Goal: Information Seeking & Learning: Learn about a topic

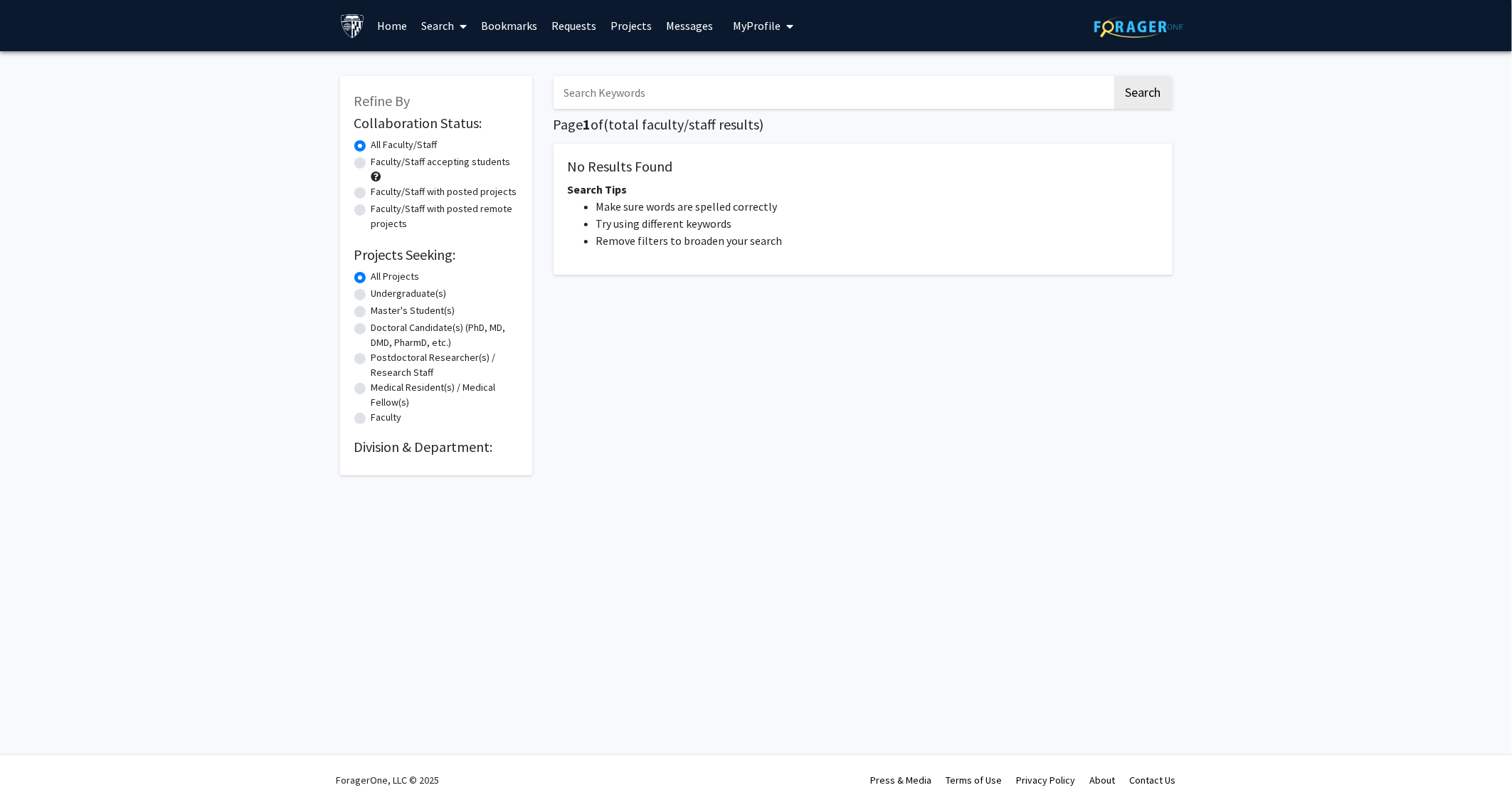
click at [699, 100] on input "Search Keywords" at bounding box center [833, 93] width 558 height 33
click at [712, 80] on input "Search Keywords" at bounding box center [833, 93] width 558 height 33
click at [588, 115] on span "1" at bounding box center [588, 124] width 8 height 18
click at [432, 24] on link "Search" at bounding box center [444, 25] width 60 height 50
click at [445, 70] on span "Faculty/Staff" at bounding box center [467, 66] width 105 height 29
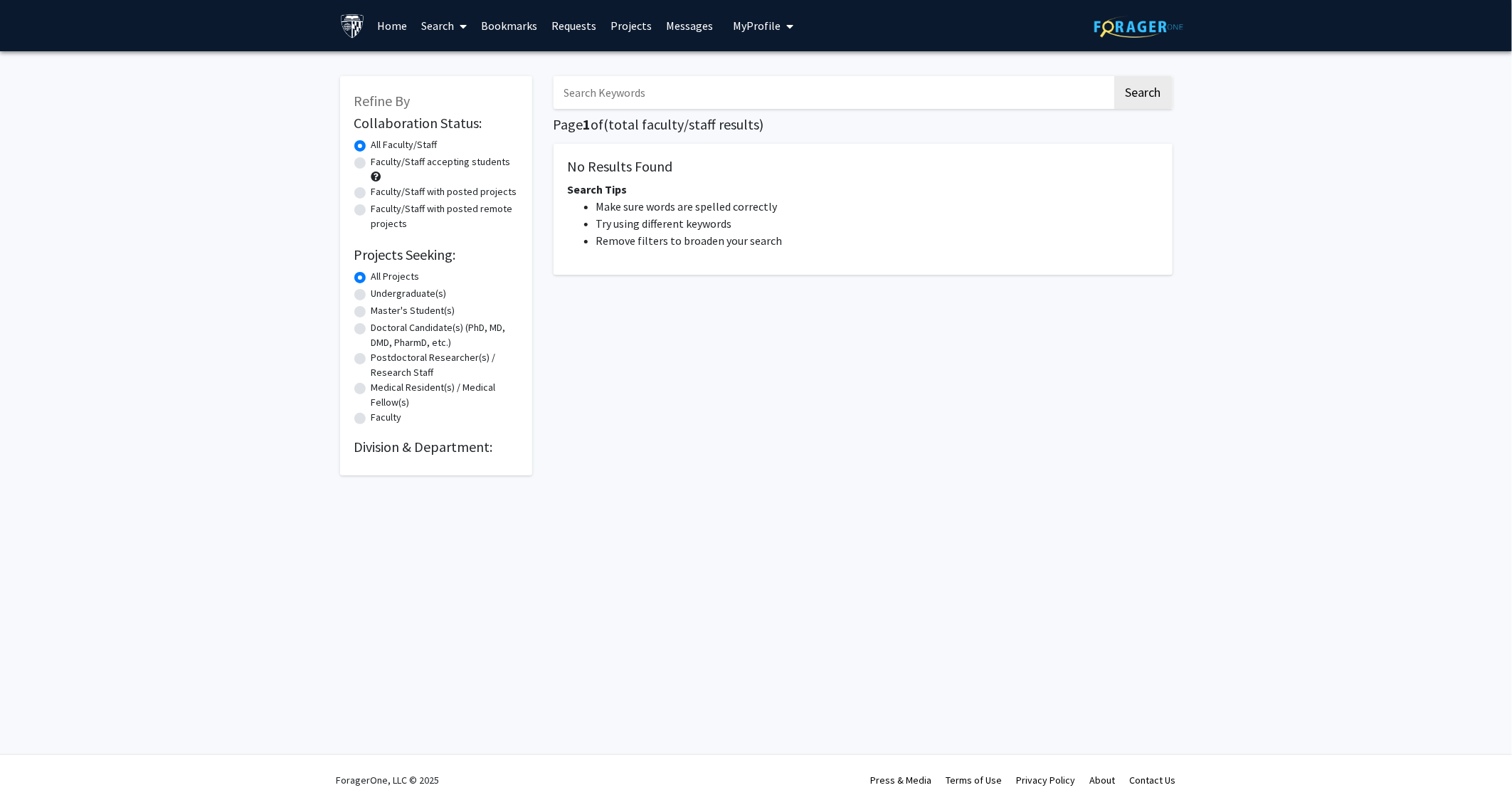
click at [429, 171] on div "Faculty/Staff accepting students" at bounding box center [436, 170] width 164 height 30
click at [443, 159] on label "Faculty/Staff accepting students" at bounding box center [441, 162] width 139 height 15
click at [381, 159] on input "Faculty/Staff accepting students" at bounding box center [376, 159] width 9 height 9
radio input "true"
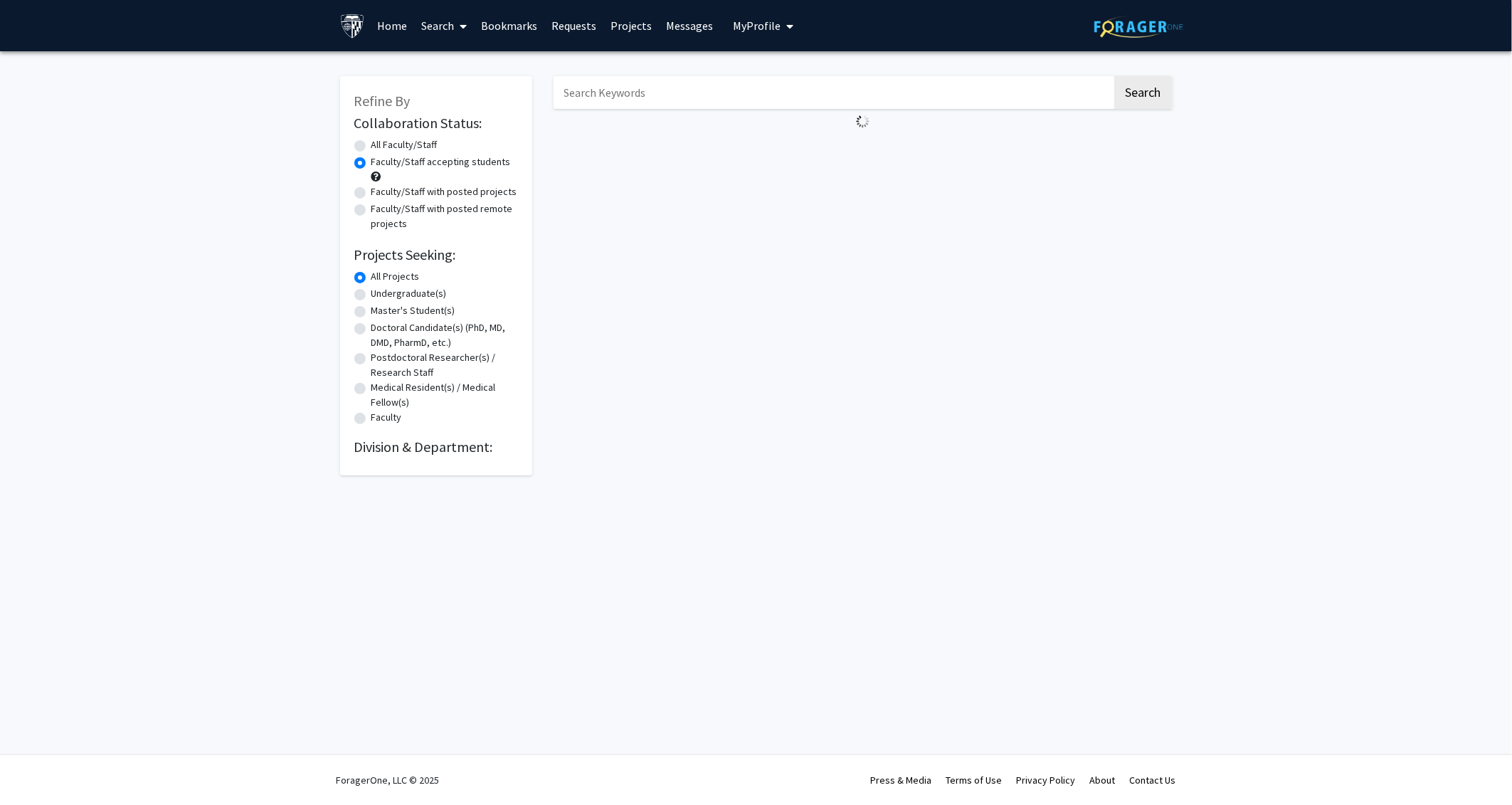
click at [450, 16] on link "Search" at bounding box center [444, 25] width 60 height 50
click at [397, 31] on link "Home" at bounding box center [392, 25] width 44 height 50
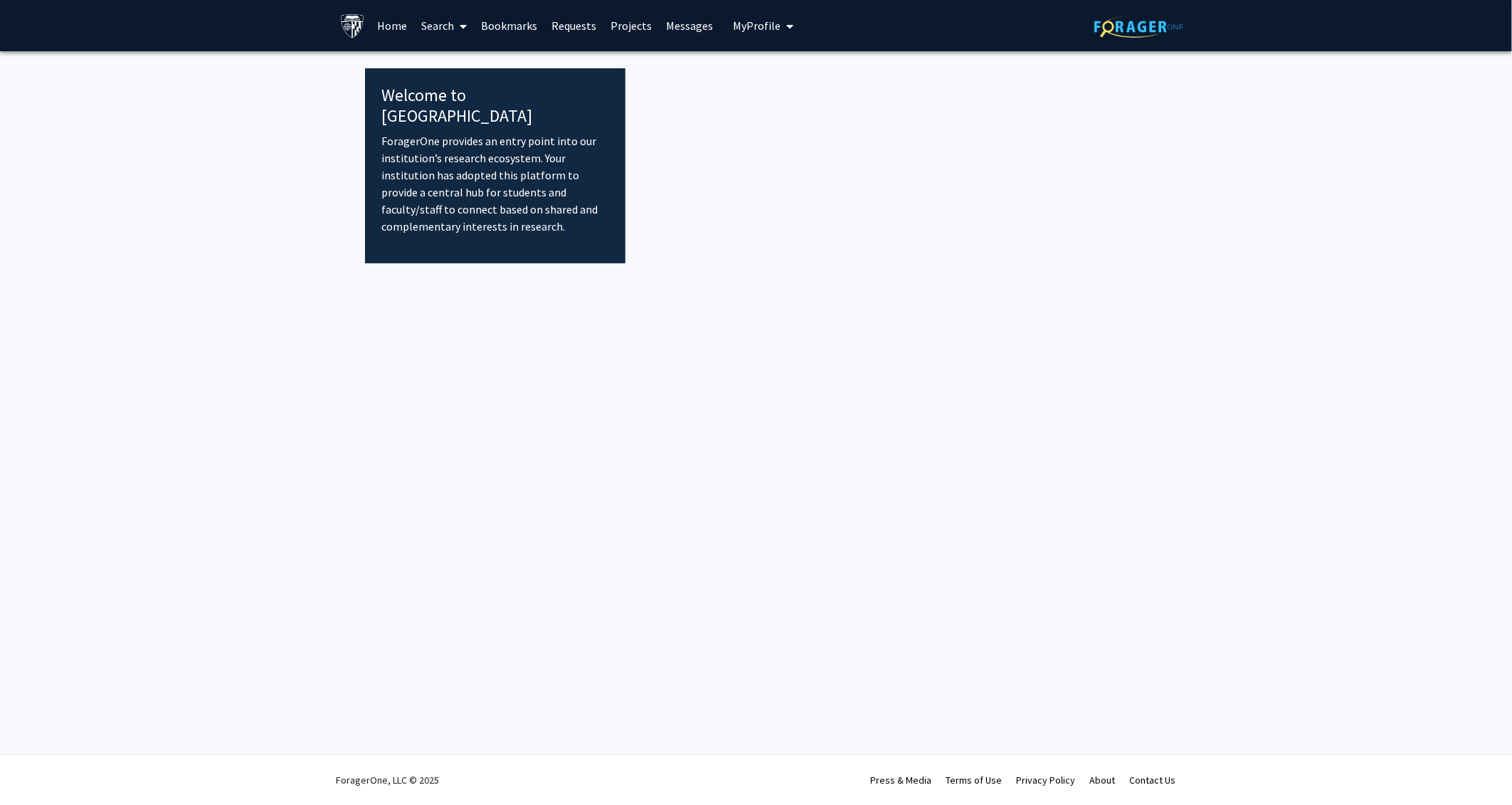
click at [443, 29] on link "Search" at bounding box center [444, 25] width 60 height 50
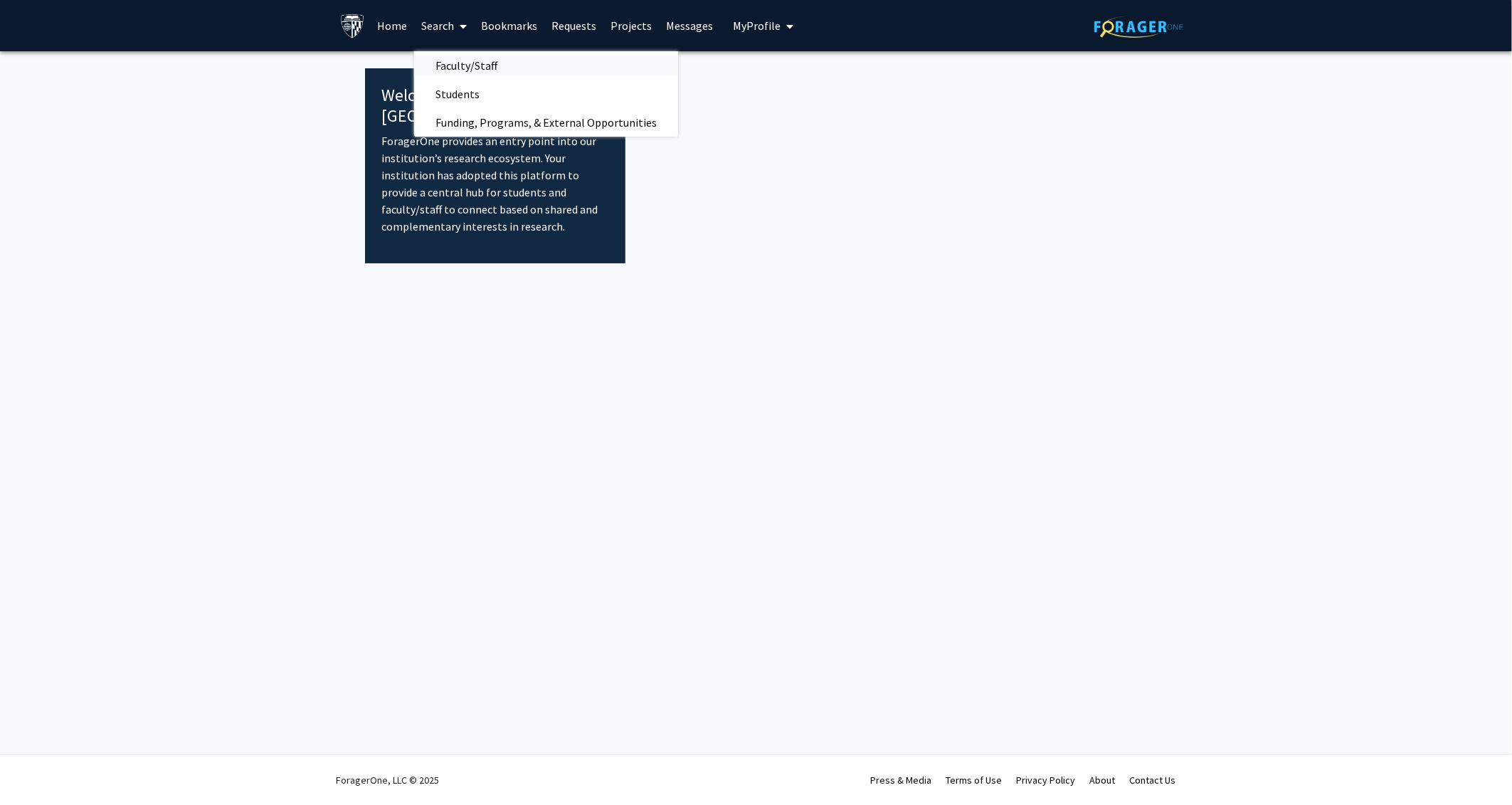
click at [441, 70] on span "Faculty/Staff" at bounding box center [467, 66] width 105 height 29
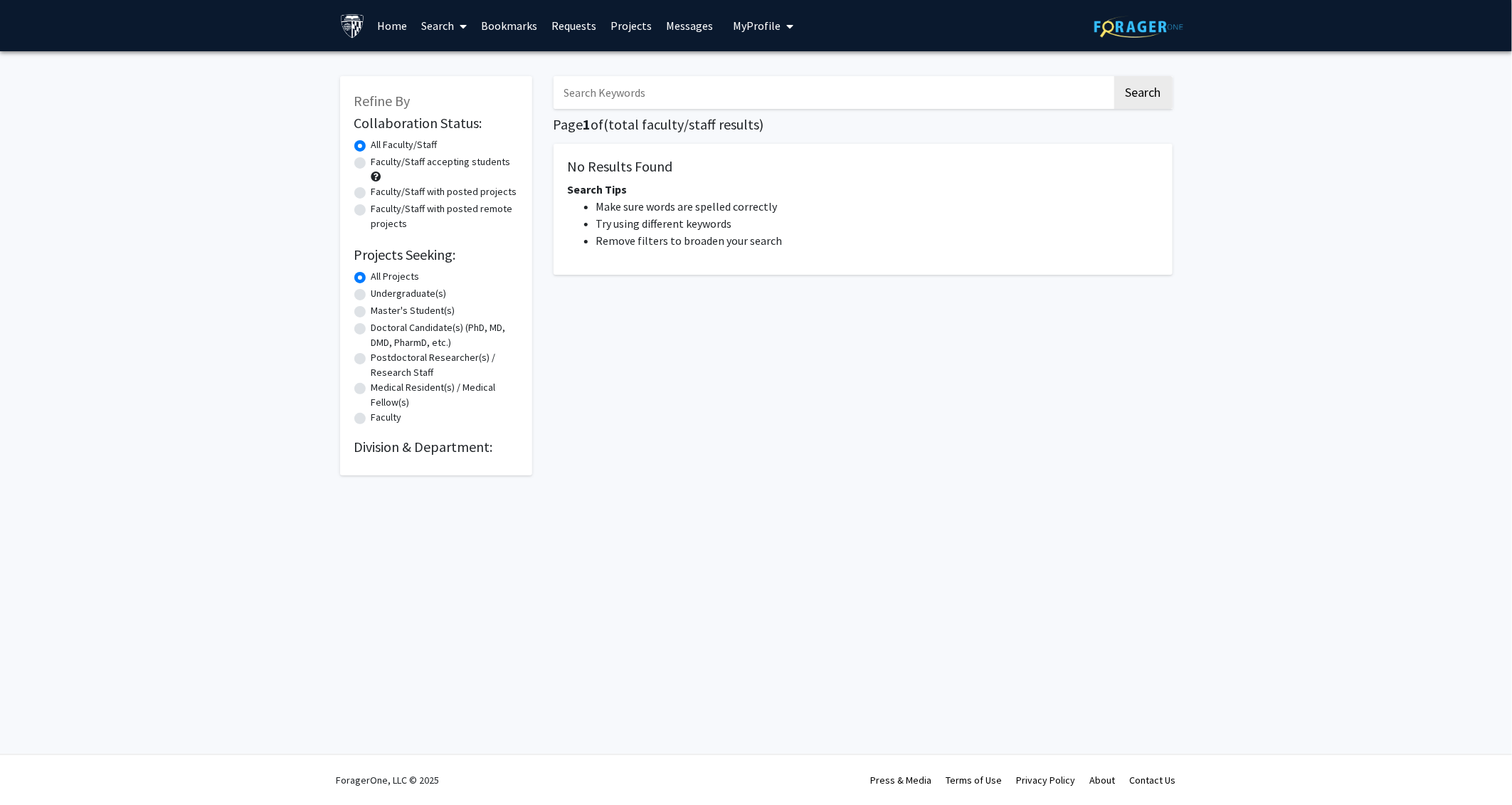
click at [578, 82] on input "Search Keywords" at bounding box center [833, 93] width 558 height 33
type input "sustainability"
click at [1114, 76] on button "Search" at bounding box center [1143, 93] width 58 height 33
click at [1169, 97] on button "Search" at bounding box center [1143, 93] width 58 height 33
click at [1170, 97] on button "Search" at bounding box center [1143, 93] width 58 height 33
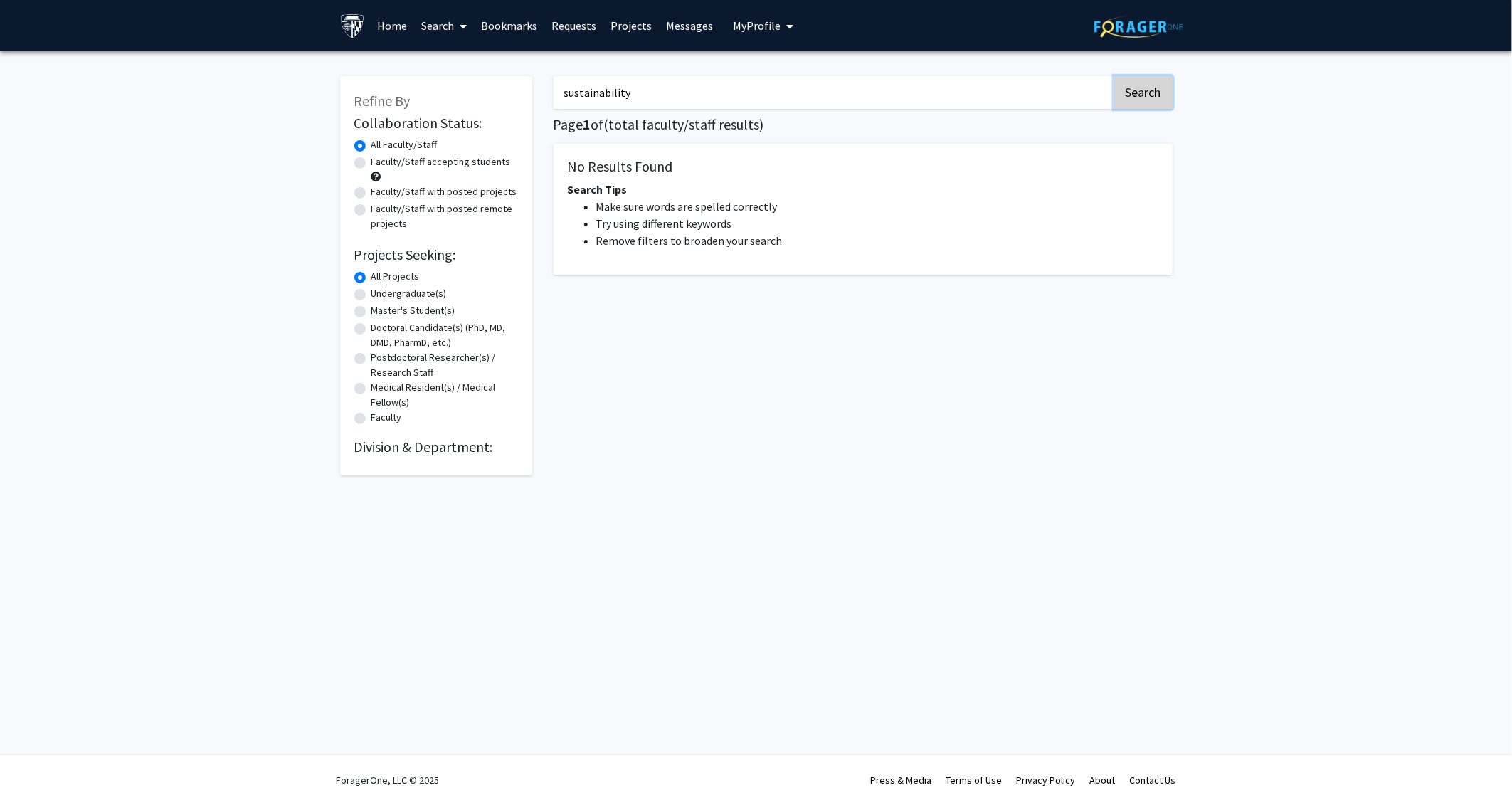
click at [1170, 97] on button "Search" at bounding box center [1143, 93] width 58 height 33
click at [618, 28] on link "Projects" at bounding box center [631, 25] width 56 height 50
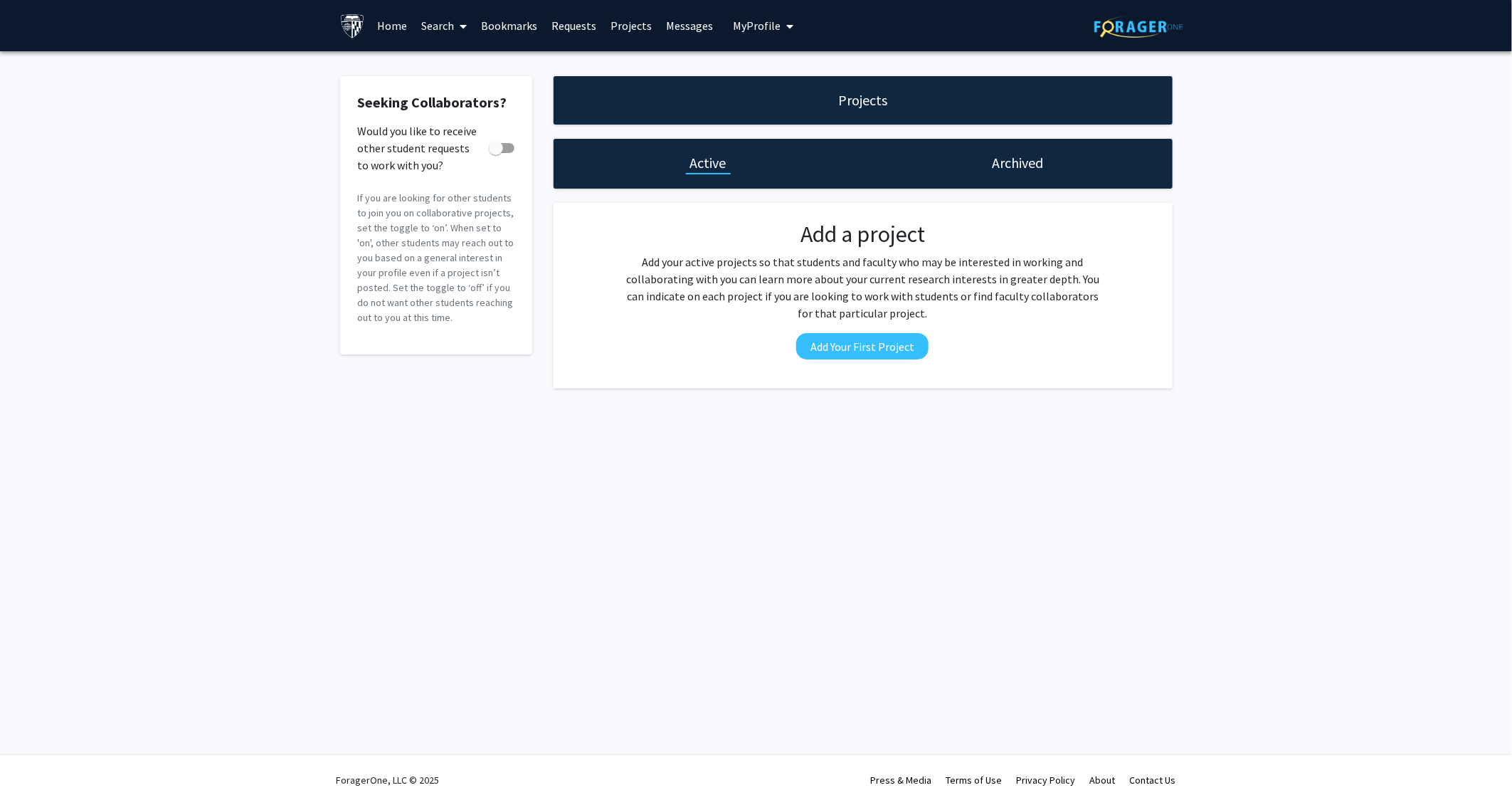
click at [535, 23] on link "Bookmarks" at bounding box center [509, 25] width 70 height 50
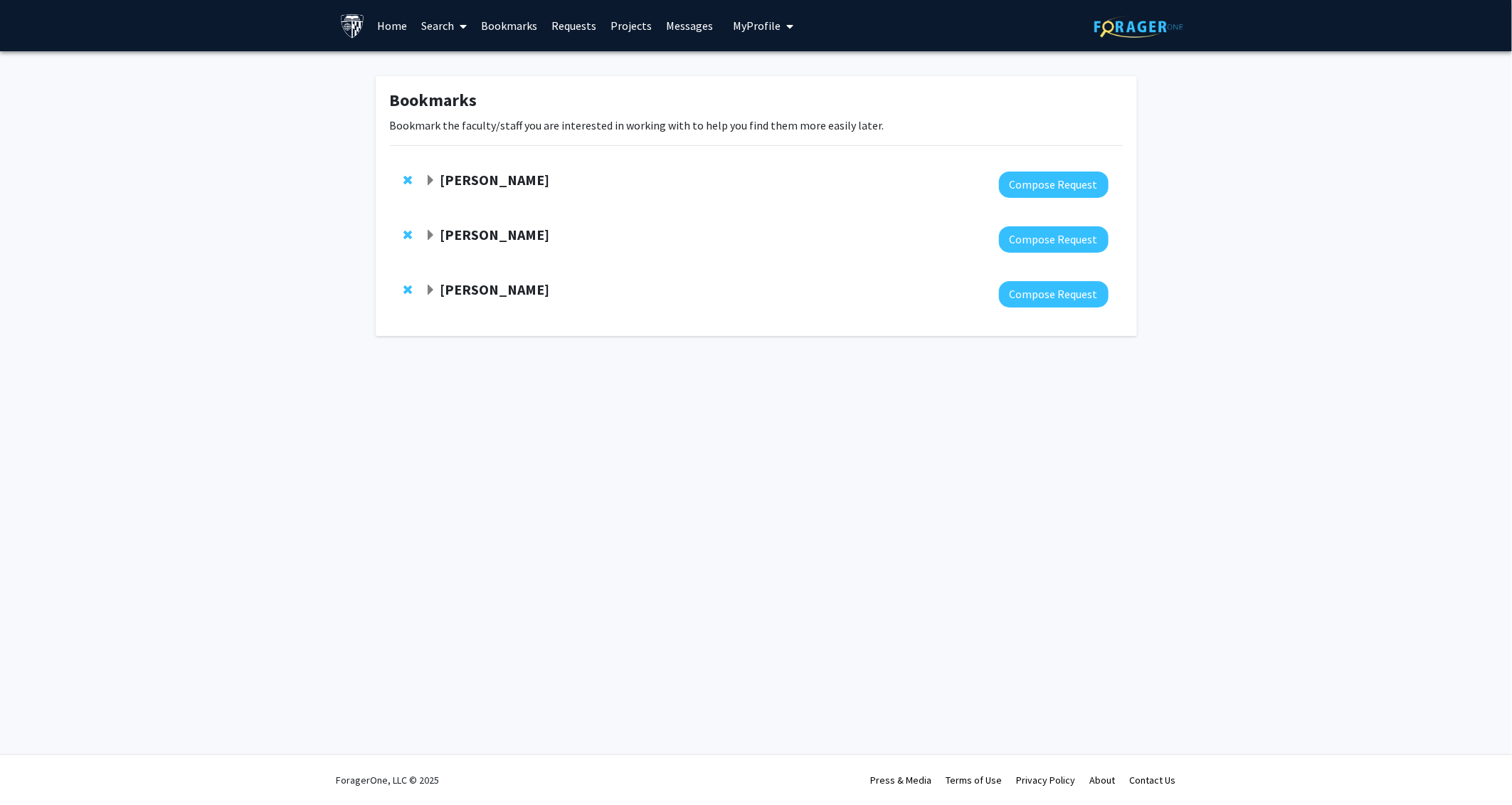
click at [465, 28] on icon at bounding box center [463, 26] width 7 height 11
click at [480, 71] on span "Faculty/Staff" at bounding box center [467, 66] width 105 height 29
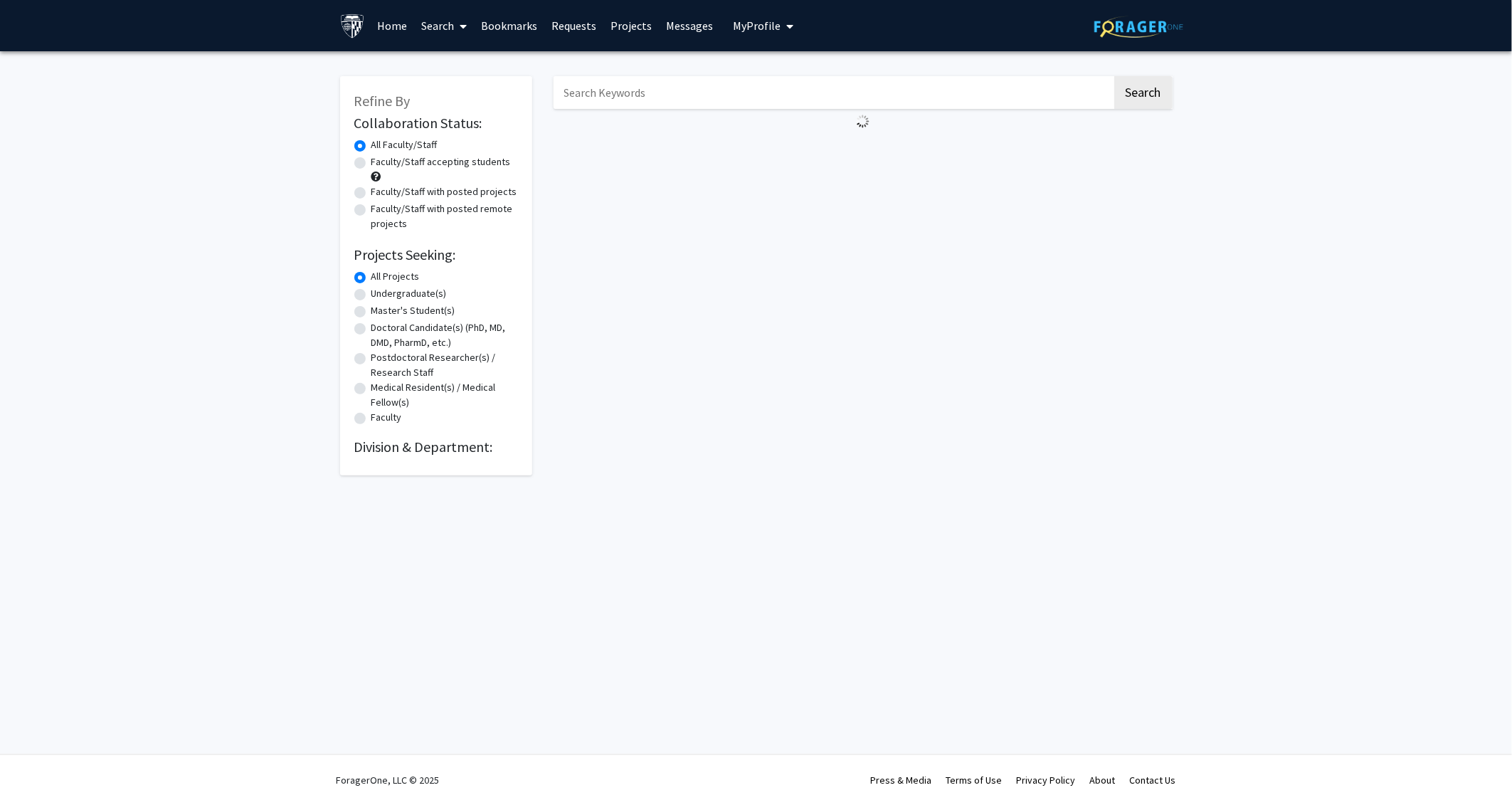
click at [422, 20] on link "Search" at bounding box center [444, 25] width 60 height 50
click at [454, 86] on span "Students" at bounding box center [458, 93] width 87 height 29
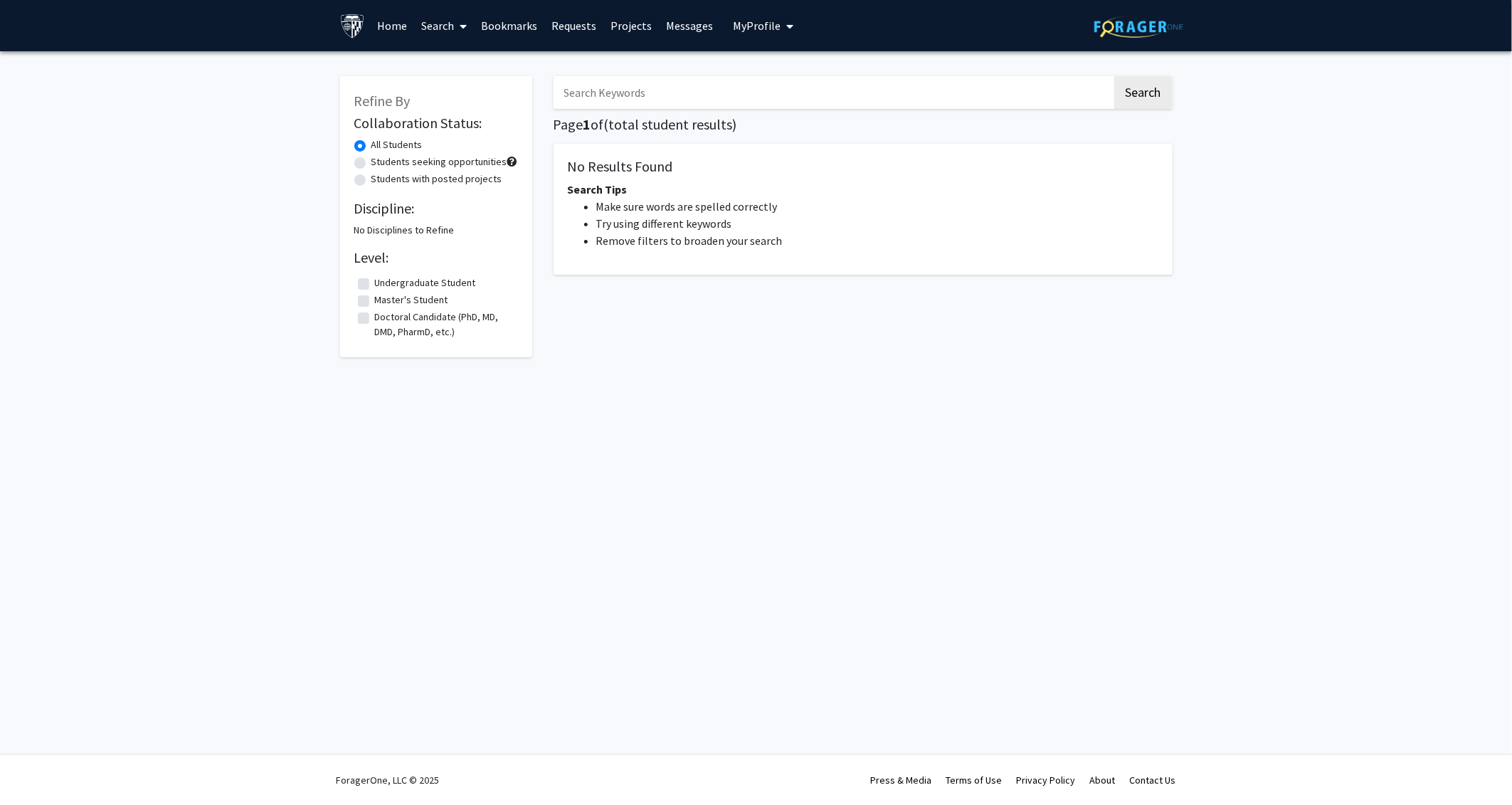
click at [463, 30] on icon at bounding box center [463, 26] width 7 height 11
click at [458, 63] on span "Faculty/Staff" at bounding box center [467, 66] width 105 height 29
